Goal: Task Accomplishment & Management: Complete application form

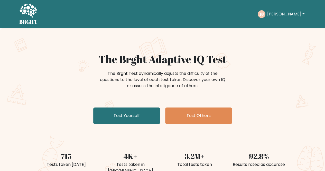
click at [274, 7] on ul "Take the test FJ Felix Dashboard Profile Settings Logout Dashboard Profile Sett…" at bounding box center [281, 14] width 48 height 16
click at [275, 9] on div "FJ Felix Dashboard Profile Settings Logout" at bounding box center [281, 14] width 48 height 12
click at [277, 15] on button "[PERSON_NAME]" at bounding box center [285, 14] width 40 height 7
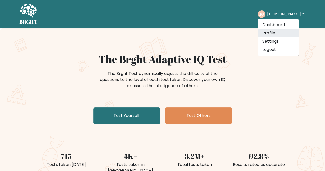
click at [274, 31] on link "Profile" at bounding box center [278, 33] width 41 height 8
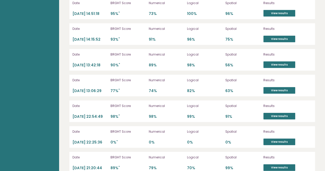
scroll to position [1420, 0]
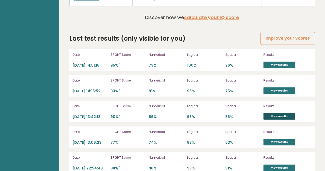
click at [269, 113] on link "View results" at bounding box center [279, 116] width 32 height 7
click at [277, 138] on link "View results" at bounding box center [279, 141] width 32 height 7
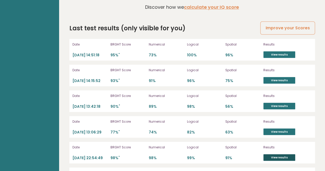
click at [272, 154] on link "View results" at bounding box center [279, 157] width 32 height 7
click at [273, 51] on link "View results" at bounding box center [279, 54] width 32 height 7
click at [282, 77] on link "View results" at bounding box center [279, 80] width 32 height 7
click at [274, 102] on link "View results" at bounding box center [279, 105] width 32 height 7
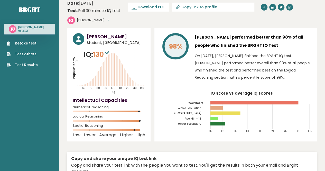
scroll to position [0, 0]
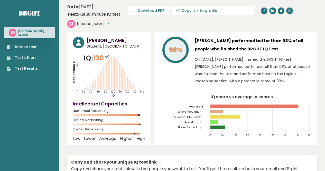
click at [34, 48] on link "Retake test" at bounding box center [22, 46] width 31 height 5
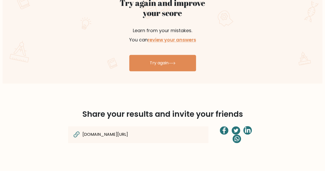
scroll to position [339, 0]
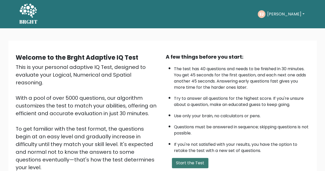
click at [178, 160] on button "Start the Test" at bounding box center [190, 163] width 36 height 10
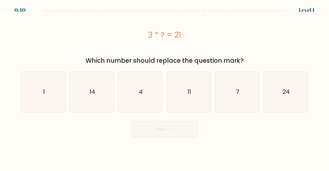
click at [214, 80] on div "e. 7" at bounding box center [237, 91] width 49 height 41
click at [227, 80] on icon "7" at bounding box center [237, 92] width 40 height 40
click at [165, 85] on input "e. 7" at bounding box center [164, 85] width 0 height 1
radio input "true"
click at [182, 129] on button "Next" at bounding box center [164, 129] width 67 height 16
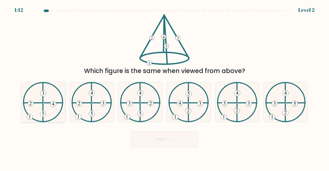
click at [38, 108] on icon at bounding box center [43, 102] width 41 height 40
click at [164, 87] on input "a." at bounding box center [164, 85] width 0 height 1
radio input "true"
click at [92, 114] on 250 at bounding box center [92, 114] width 6 height 6
click at [164, 87] on input "b." at bounding box center [164, 85] width 0 height 1
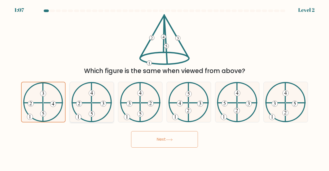
radio input "true"
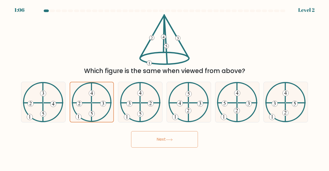
click at [159, 137] on button "Next" at bounding box center [164, 139] width 67 height 16
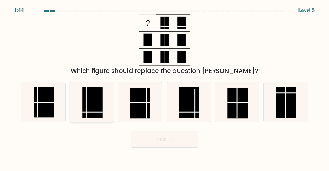
click at [95, 98] on rect at bounding box center [92, 102] width 20 height 30
click at [164, 87] on input "b." at bounding box center [164, 85] width 0 height 1
radio input "true"
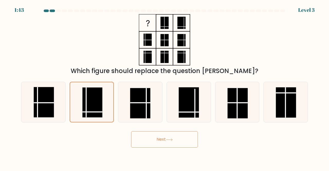
click at [151, 138] on button "Next" at bounding box center [164, 139] width 67 height 16
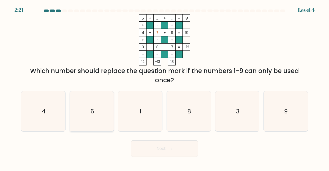
click at [104, 108] on icon "6" at bounding box center [92, 111] width 40 height 40
click at [164, 87] on input "b. 6" at bounding box center [164, 85] width 0 height 1
radio input "true"
click at [155, 145] on button "Next" at bounding box center [164, 148] width 67 height 16
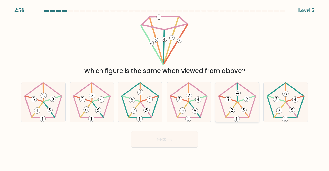
click at [240, 112] on icon at bounding box center [237, 102] width 40 height 40
click at [165, 87] on input "e." at bounding box center [164, 85] width 0 height 1
radio input "true"
click at [159, 137] on button "Next" at bounding box center [164, 139] width 67 height 16
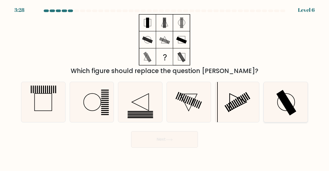
click at [283, 102] on rect at bounding box center [286, 103] width 20 height 26
click at [165, 87] on input "f." at bounding box center [164, 85] width 0 height 1
radio input "true"
click at [178, 143] on button "Next" at bounding box center [164, 139] width 67 height 16
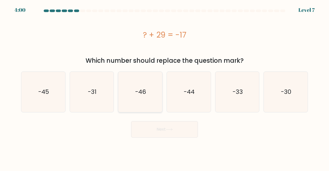
click at [128, 78] on icon "-46" at bounding box center [140, 92] width 40 height 40
click at [164, 85] on input "c. -46" at bounding box center [164, 85] width 0 height 1
radio input "true"
click at [157, 131] on button "Next" at bounding box center [164, 129] width 67 height 16
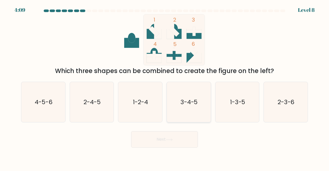
click at [181, 100] on text "3-4-5" at bounding box center [188, 102] width 17 height 8
click at [165, 87] on input "d. 3-4-5" at bounding box center [164, 85] width 0 height 1
radio input "true"
click at [166, 140] on button "Next" at bounding box center [164, 139] width 67 height 16
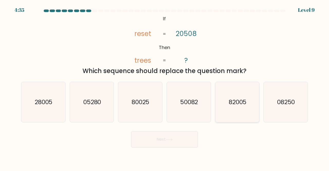
click at [254, 96] on icon "82005" at bounding box center [237, 102] width 40 height 40
click at [165, 87] on input "e. 82005" at bounding box center [164, 85] width 0 height 1
radio input "true"
click at [162, 145] on button "Next" at bounding box center [164, 139] width 67 height 16
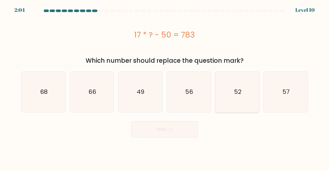
click at [223, 86] on icon "52" at bounding box center [237, 92] width 40 height 40
click at [165, 86] on input "e. 52" at bounding box center [164, 85] width 0 height 1
radio input "true"
click at [168, 127] on button "Next" at bounding box center [164, 129] width 67 height 16
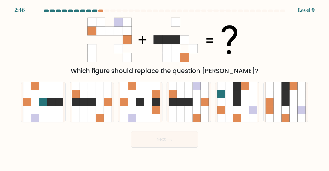
click at [93, 10] on div at bounding box center [94, 10] width 5 height 3
drag, startPoint x: 194, startPoint y: 93, endPoint x: 178, endPoint y: 118, distance: 29.3
click at [178, 118] on icon at bounding box center [180, 118] width 8 height 8
click at [165, 87] on input "d." at bounding box center [164, 85] width 0 height 1
radio input "true"
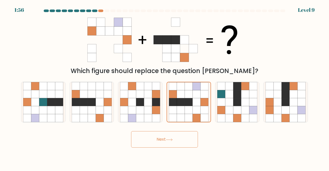
click at [178, 136] on button "Next" at bounding box center [164, 139] width 67 height 16
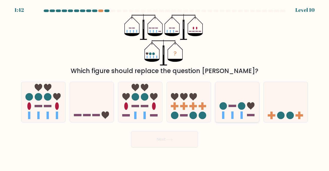
click at [251, 98] on icon at bounding box center [237, 102] width 44 height 36
click at [165, 87] on input "e." at bounding box center [164, 85] width 0 height 1
radio input "true"
click at [175, 135] on button "Next" at bounding box center [164, 139] width 67 height 16
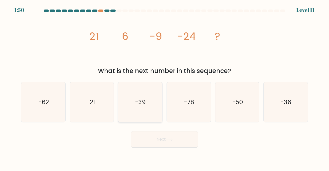
click at [134, 104] on icon "-39" at bounding box center [140, 102] width 40 height 40
click at [164, 87] on input "c. -39" at bounding box center [164, 85] width 0 height 1
radio input "true"
click at [149, 136] on button "Next" at bounding box center [164, 139] width 67 height 16
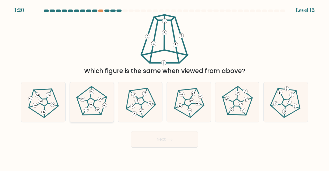
click at [78, 106] on icon at bounding box center [91, 102] width 32 height 32
click at [164, 87] on input "b." at bounding box center [164, 85] width 0 height 1
radio input "true"
click at [149, 136] on button "Next" at bounding box center [164, 139] width 67 height 16
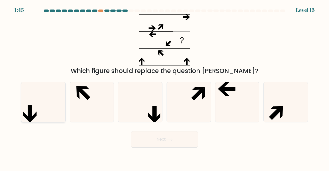
click at [50, 94] on icon at bounding box center [43, 102] width 40 height 40
click at [164, 87] on input "a." at bounding box center [164, 85] width 0 height 1
radio input "true"
click at [155, 137] on button "Next" at bounding box center [164, 139] width 67 height 16
